Goal: Information Seeking & Learning: Learn about a topic

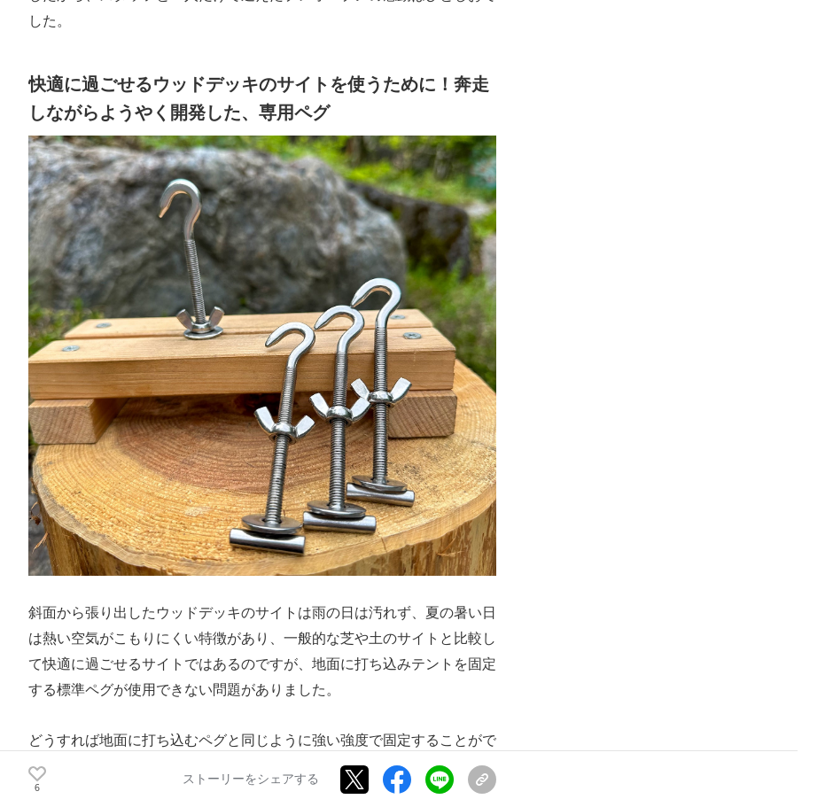
scroll to position [2304, 0]
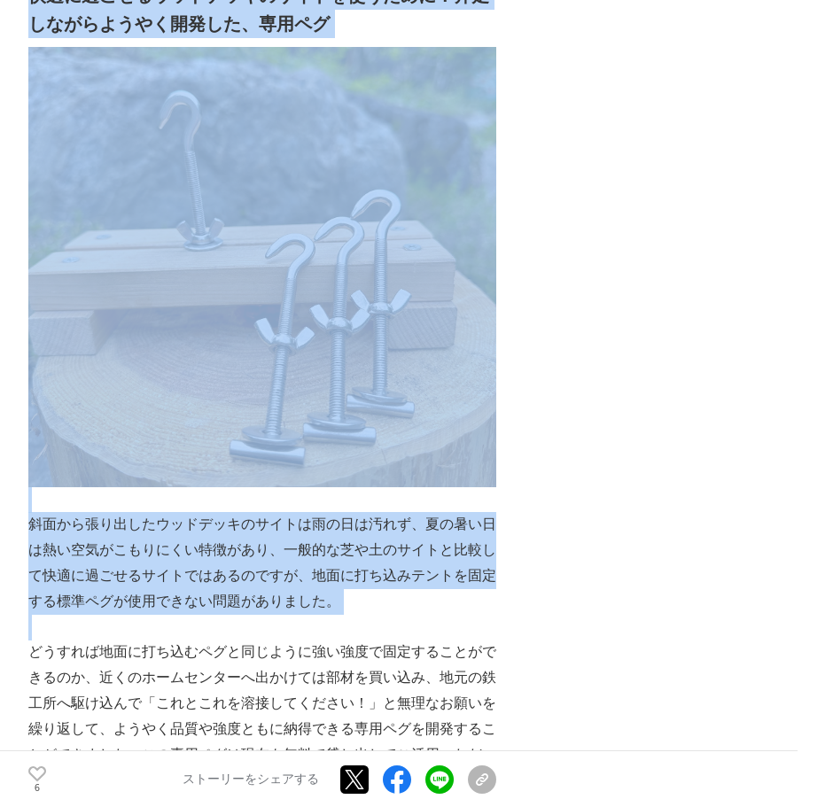
drag, startPoint x: 73, startPoint y: 473, endPoint x: 337, endPoint y: 567, distance: 280.2
drag, startPoint x: 337, startPoint y: 567, endPoint x: 338, endPoint y: 551, distance: 16.0
click at [338, 551] on p "斜面から張り出したウッドデッキのサイトは雨の日は汚れず、夏の暑い日は熱い空気がこもりにくい特徴があり、一般的な芝や土のサイトと比較して快適に過ごせるサイトでは…" at bounding box center [262, 563] width 468 height 102
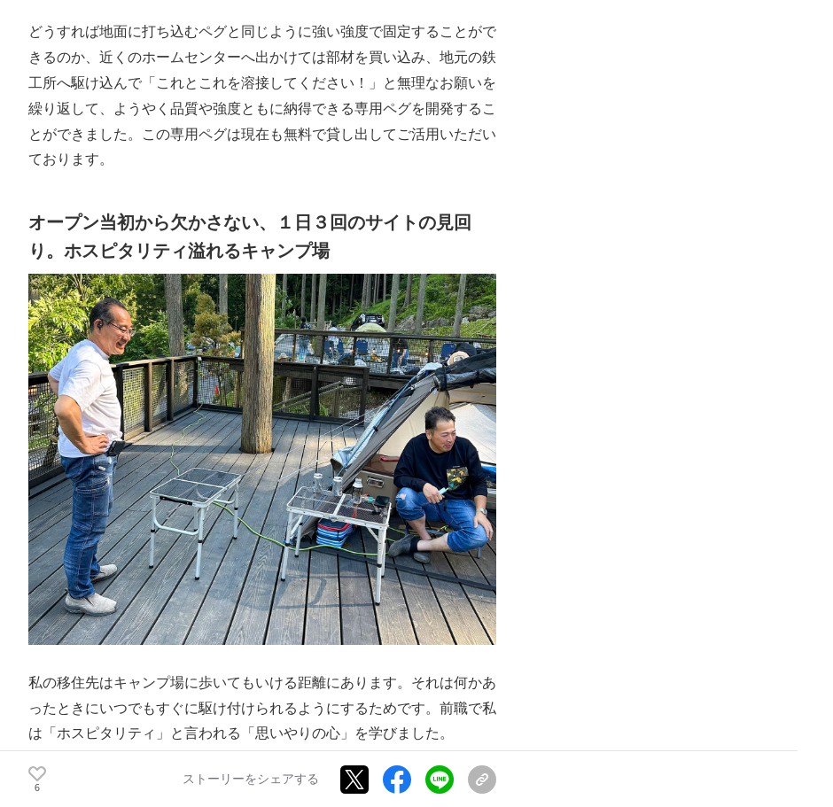
scroll to position [3278, 0]
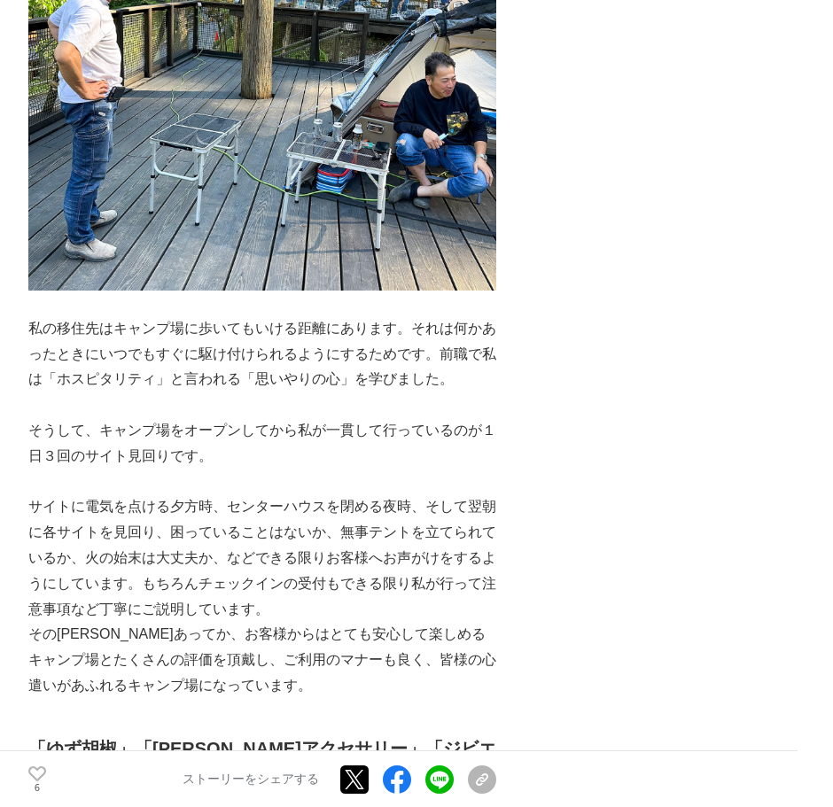
click at [197, 418] on p "そうして、キャンプ場をオープンしてから私が一貫して行っているのが１日３回のサイト見回りです。" at bounding box center [262, 443] width 468 height 51
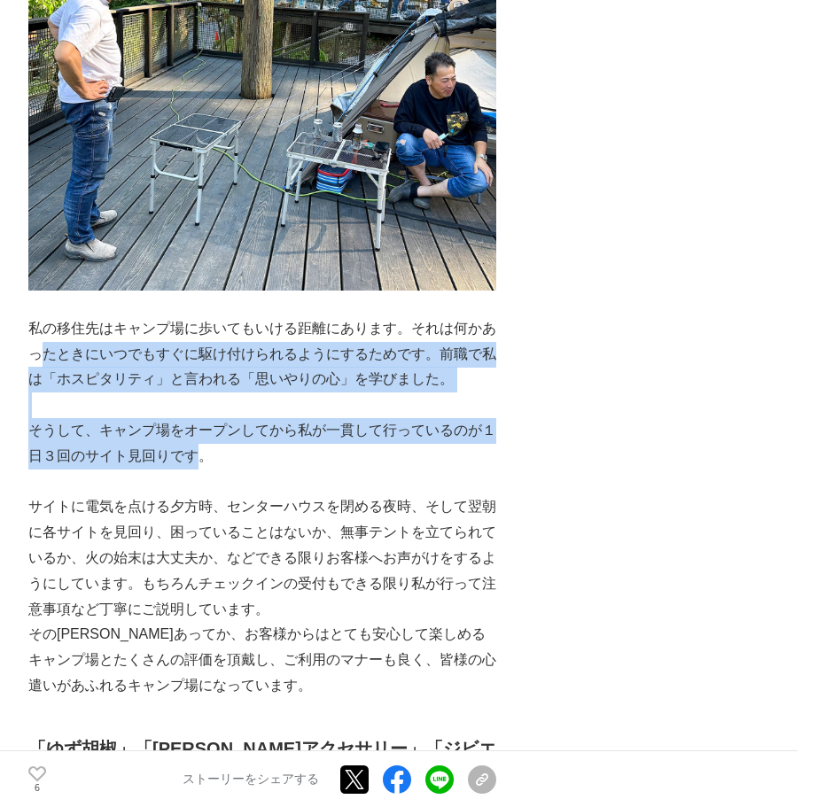
drag, startPoint x: 198, startPoint y: 393, endPoint x: 91, endPoint y: 290, distance: 149.1
click at [91, 316] on p "私の移住先はキャンプ場に歩いてもいける距離にあります。それは何かあったときにいつでもすぐに駆け付けられるようにするためです。前職で私は「ホスピタリティ」と言わ…" at bounding box center [262, 354] width 468 height 76
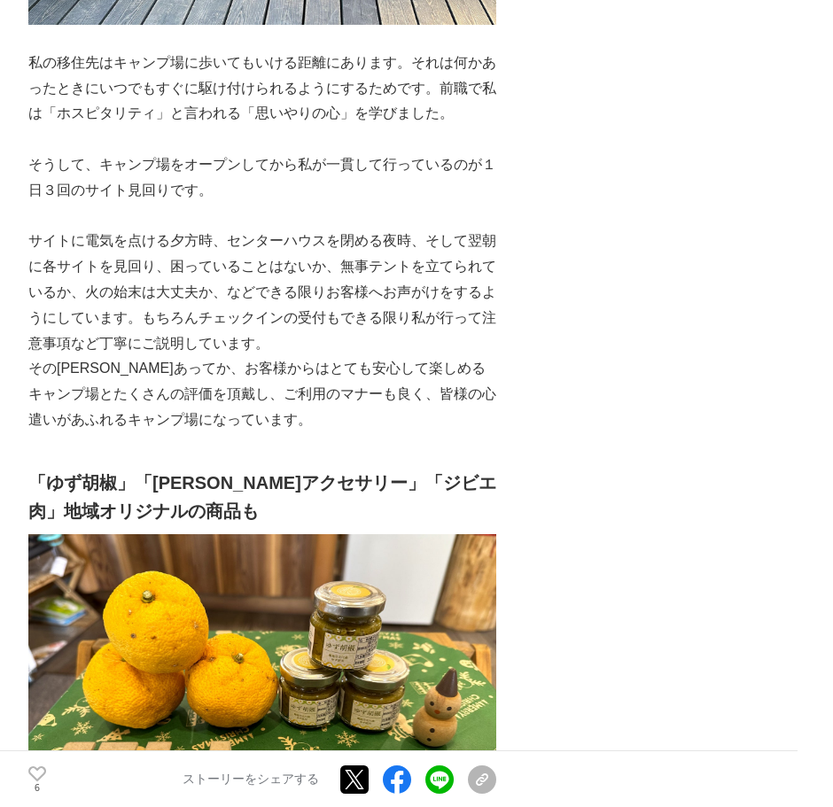
scroll to position [3633, 0]
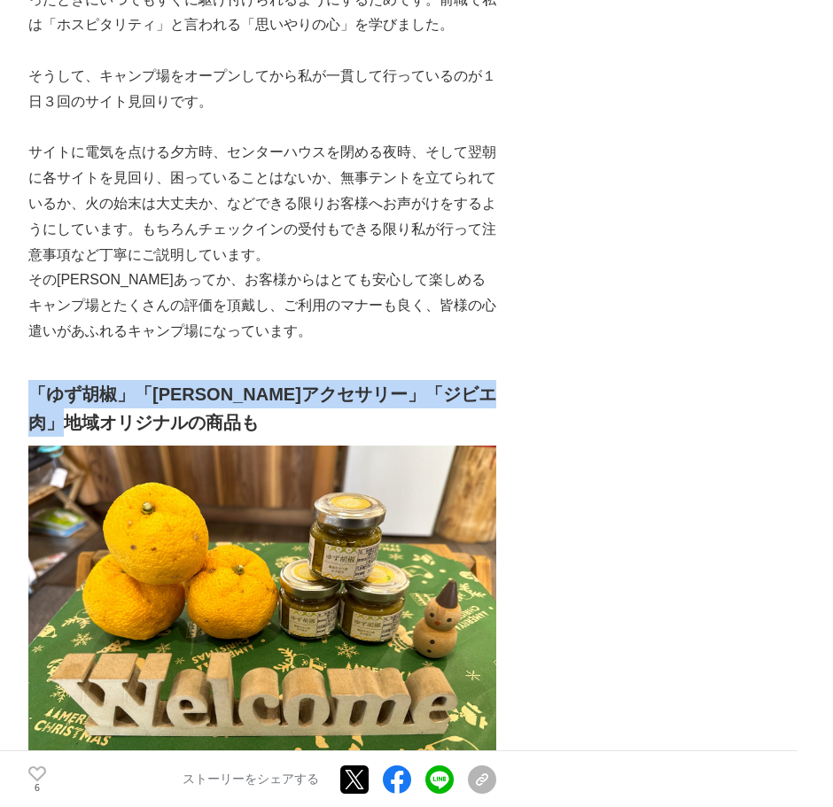
drag, startPoint x: 153, startPoint y: 367, endPoint x: 37, endPoint y: 320, distance: 125.2
click at [32, 380] on h2 "「ゆず胡椒」「[PERSON_NAME]アクセサリー」「ジビエ肉」地域オリジナルの商品も" at bounding box center [262, 408] width 468 height 57
drag, startPoint x: 37, startPoint y: 320, endPoint x: 263, endPoint y: 323, distance: 226.0
click at [263, 380] on h2 "「ゆず胡椒」「[PERSON_NAME]アクセサリー」「ジビエ肉」地域オリジナルの商品も" at bounding box center [262, 408] width 468 height 57
drag, startPoint x: 188, startPoint y: 370, endPoint x: 35, endPoint y: 327, distance: 158.5
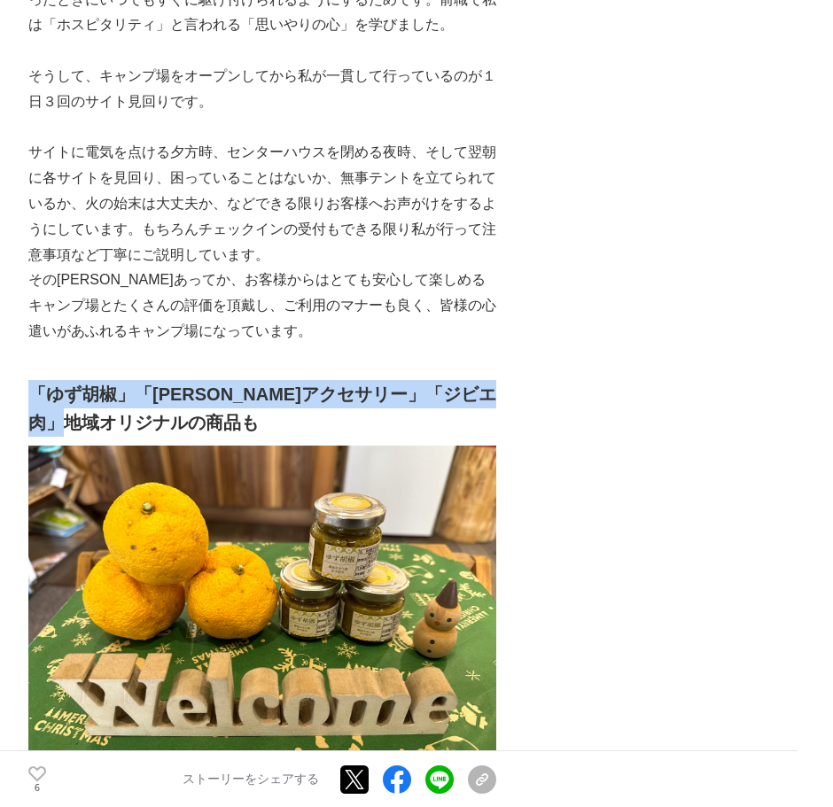
click at [32, 380] on h2 "「ゆず胡椒」「[PERSON_NAME]アクセサリー」「ジビエ肉」地域オリジナルの商品も" at bounding box center [262, 408] width 468 height 57
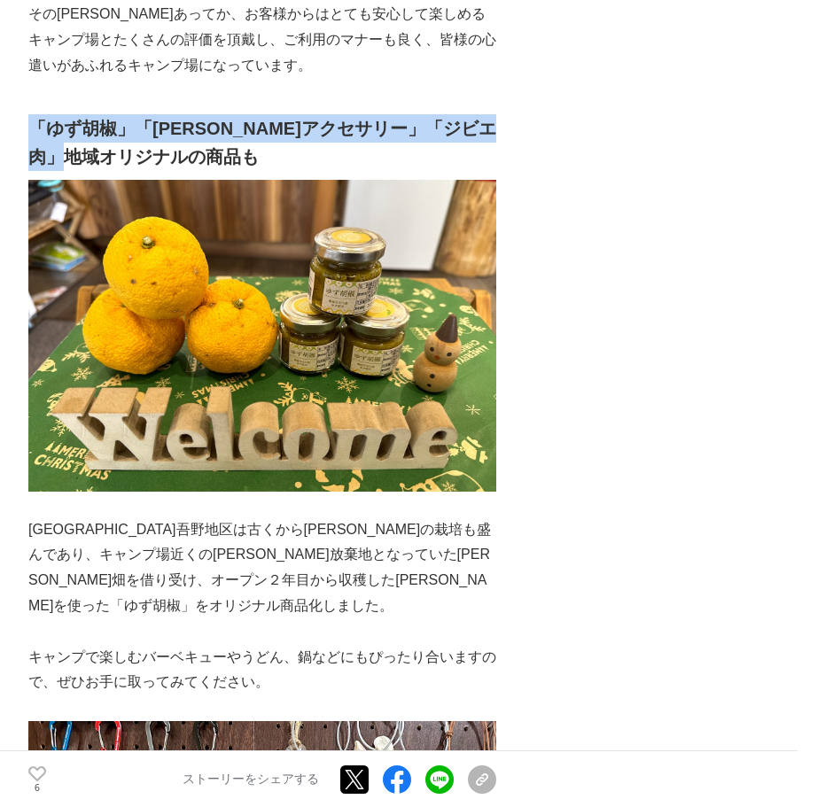
scroll to position [4076, 0]
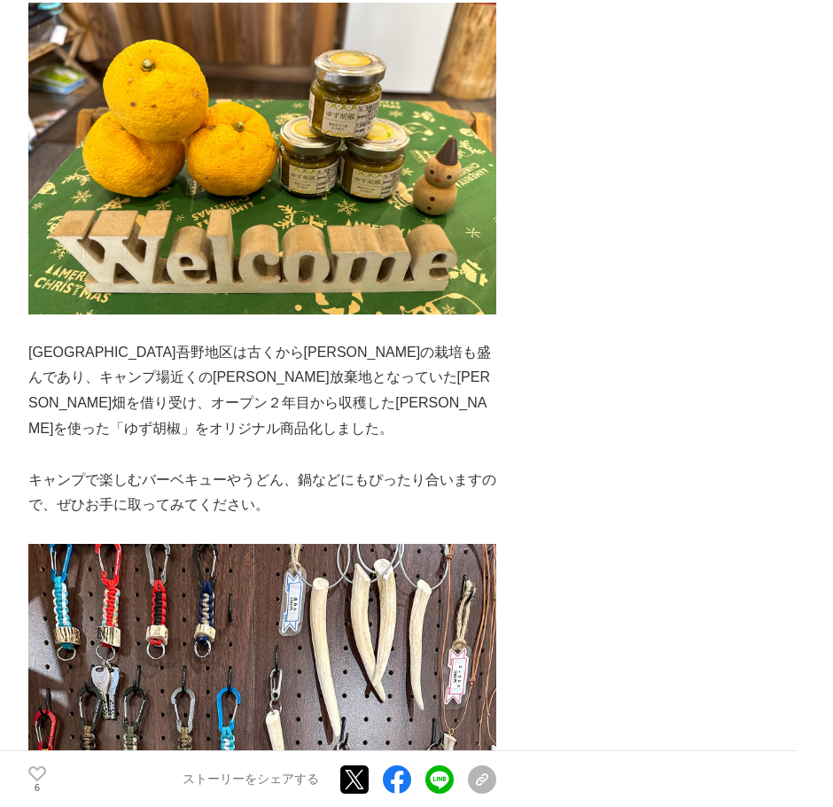
drag, startPoint x: 183, startPoint y: 376, endPoint x: 193, endPoint y: 373, distance: 11.0
click at [193, 442] on p at bounding box center [262, 455] width 468 height 26
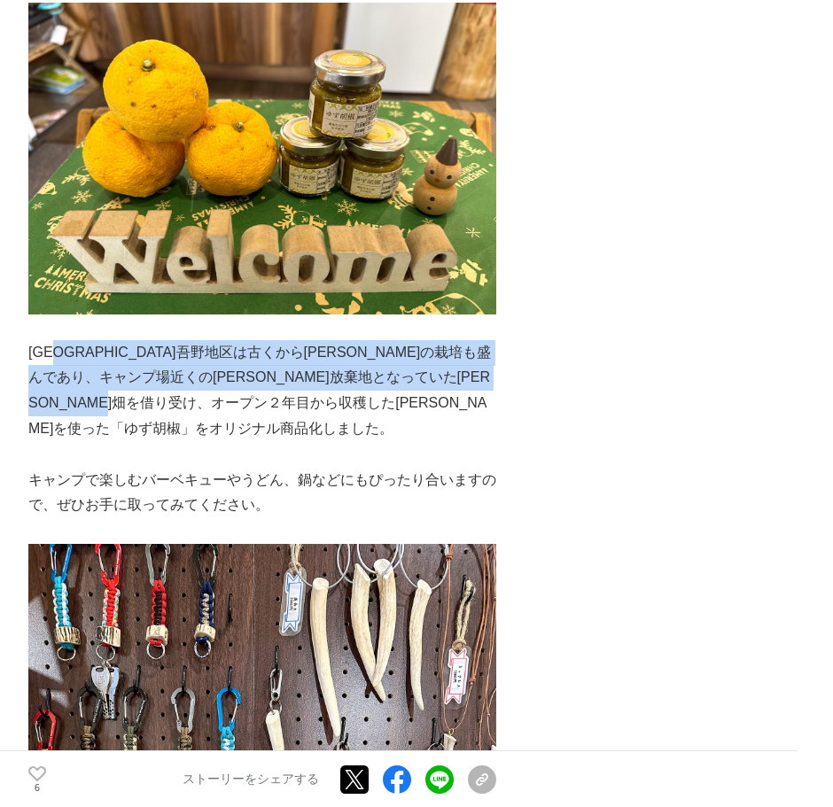
drag, startPoint x: 78, startPoint y: 297, endPoint x: 410, endPoint y: 344, distance: 335.6
click at [410, 344] on p "[GEOGRAPHIC_DATA]吾野地区は古くから[PERSON_NAME]の栽培も盛んであり、キャンプ場近くの[PERSON_NAME]放棄地となっていた…" at bounding box center [262, 391] width 468 height 102
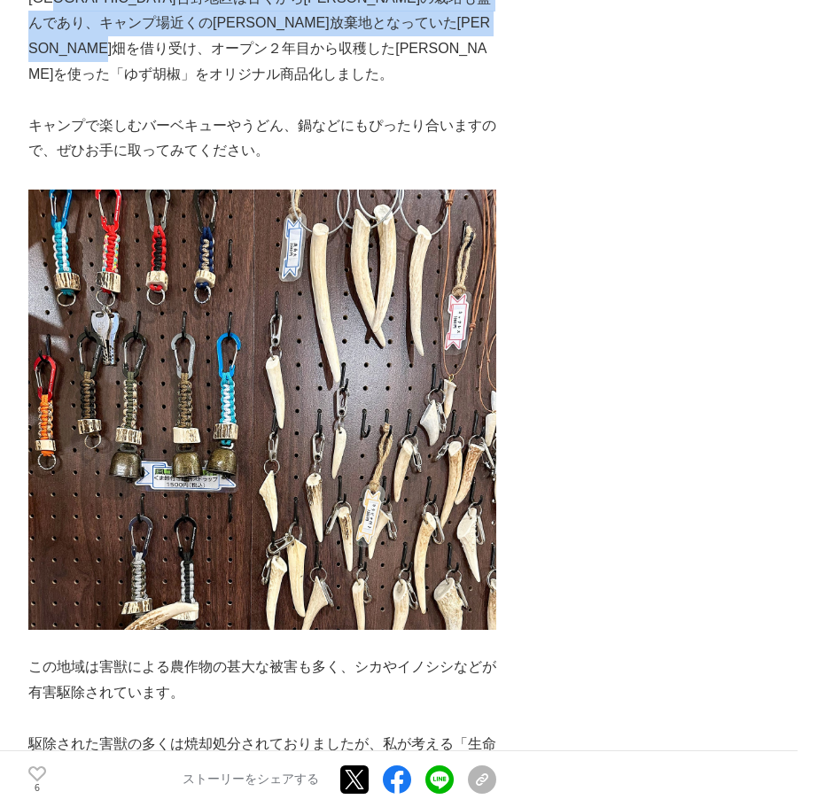
scroll to position [4696, 0]
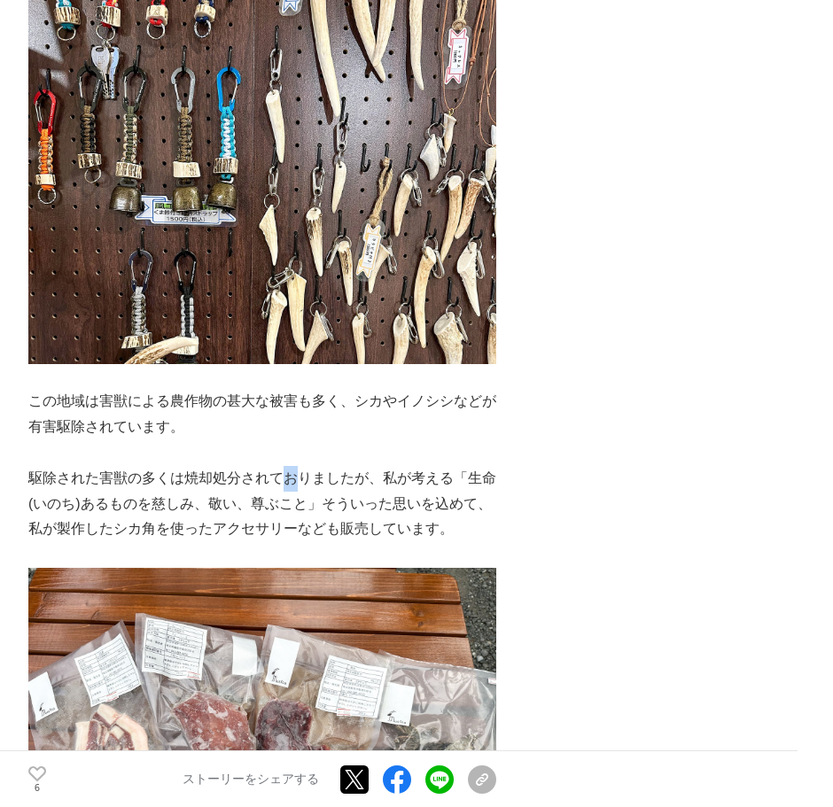
click at [310, 466] on p "駆除された害獣の多くは焼却処分されておりましたが、私が考える「生命(いのち)あるものを慈しみ、敬い、尊ぶこと」そういった思いを込めて、私が製作したシカ角を使っ…" at bounding box center [262, 504] width 468 height 76
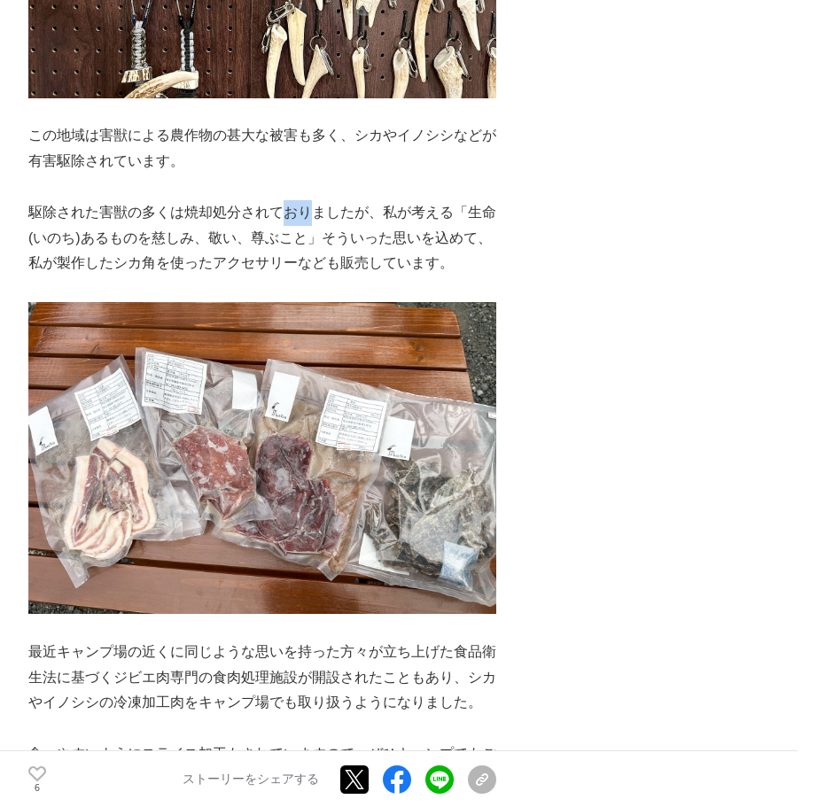
scroll to position [5139, 0]
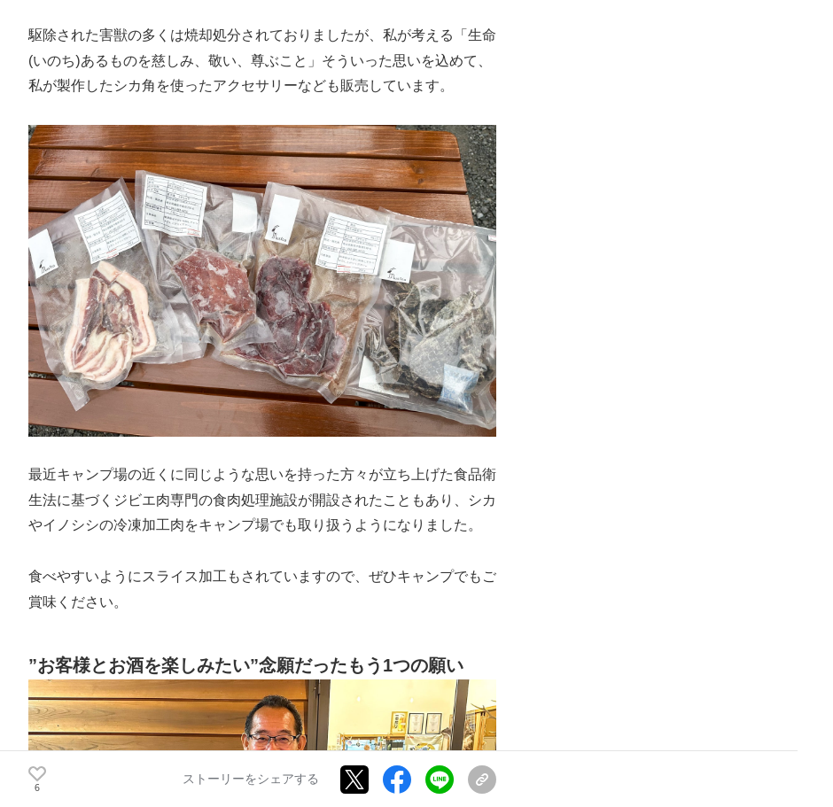
click at [299, 539] on p at bounding box center [262, 552] width 468 height 26
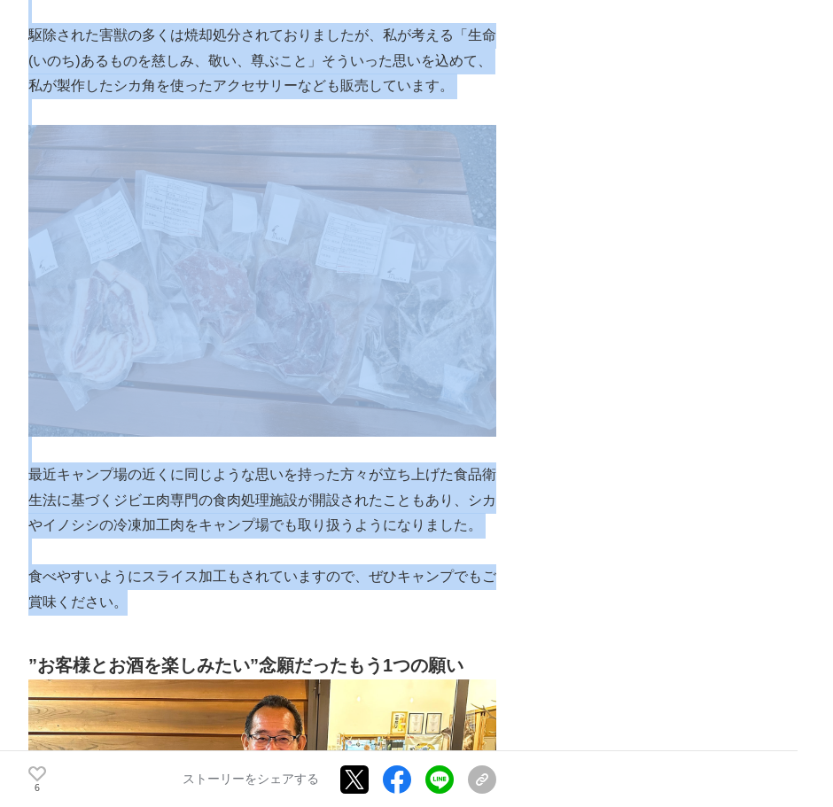
drag, startPoint x: 27, startPoint y: 383, endPoint x: 292, endPoint y: 516, distance: 295.6
click at [292, 516] on div "ホスピタリティと共に。[PERSON_NAME]の大自然と文化が味わえる全サイトウッドデッキの「[PERSON_NAME]キャンピングベース」をオープンした支…" at bounding box center [416, 795] width 833 height 11653
click at [265, 564] on p "食べやすいようにスライス加工もされていますので、ぜひキャンプでもご賞味ください。" at bounding box center [262, 589] width 468 height 51
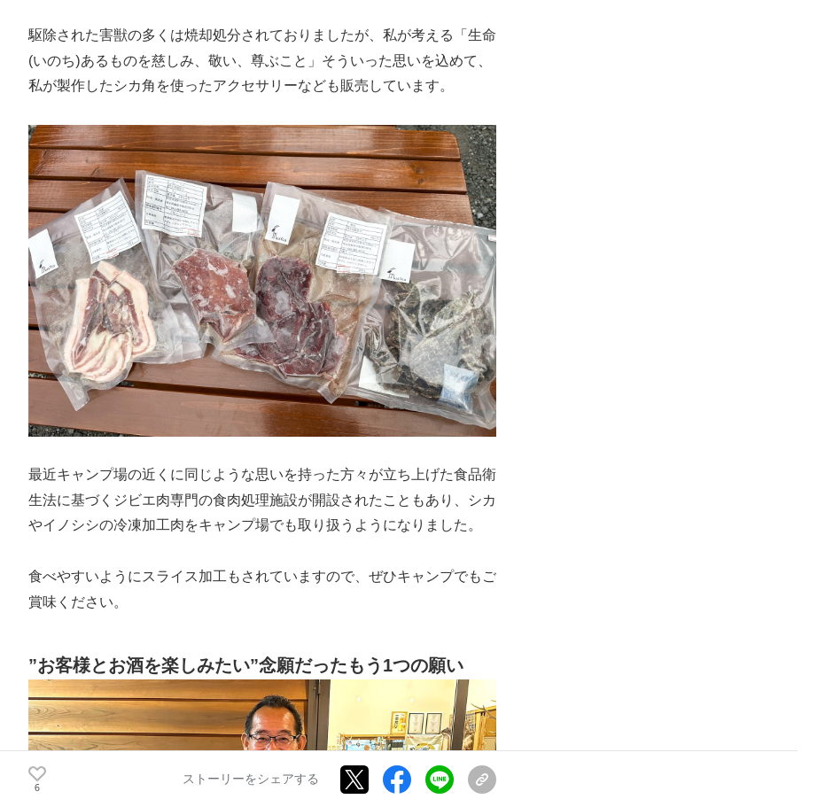
click at [299, 463] on p "最近キャンプ場の近くに同じような思いを持った方々が立ち上げた食品衛生法に基づくジビエ肉専門の食肉処理施設が開設されたこともあり、シカやイノシシの冷凍加工肉をキ…" at bounding box center [262, 501] width 468 height 76
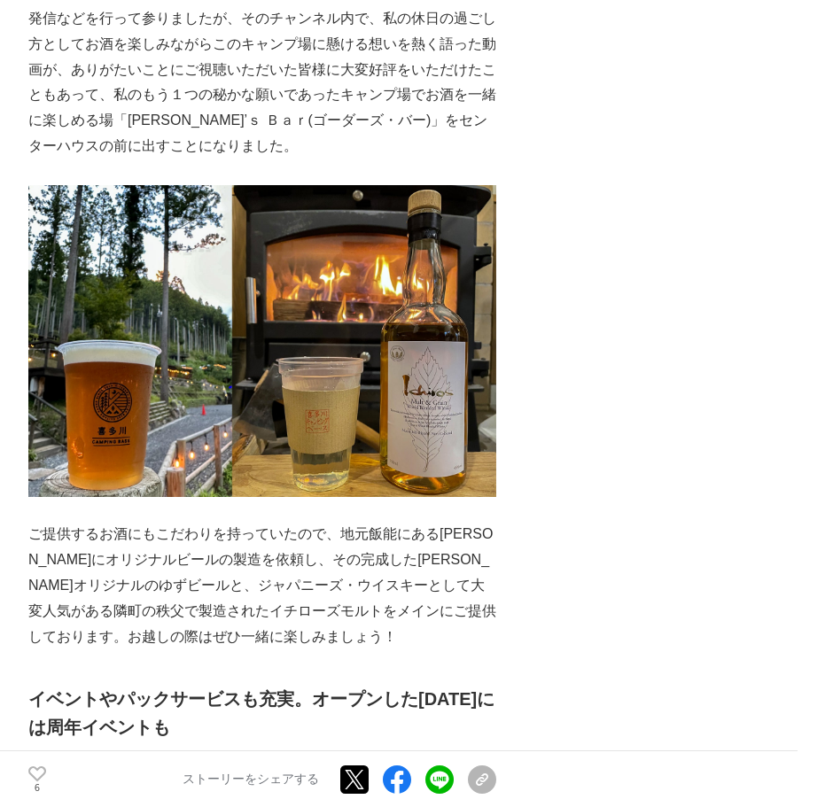
scroll to position [6557, 0]
